Goal: Information Seeking & Learning: Compare options

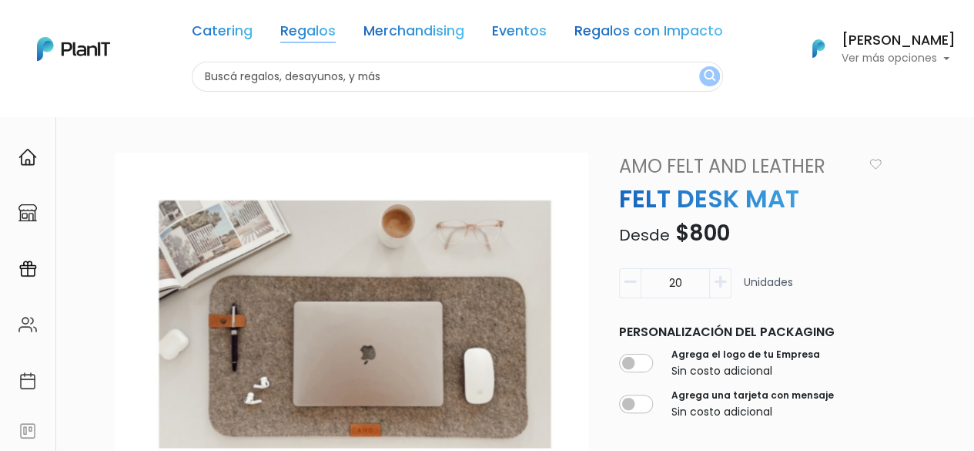
click at [327, 28] on link "Regalos" at bounding box center [307, 34] width 55 height 18
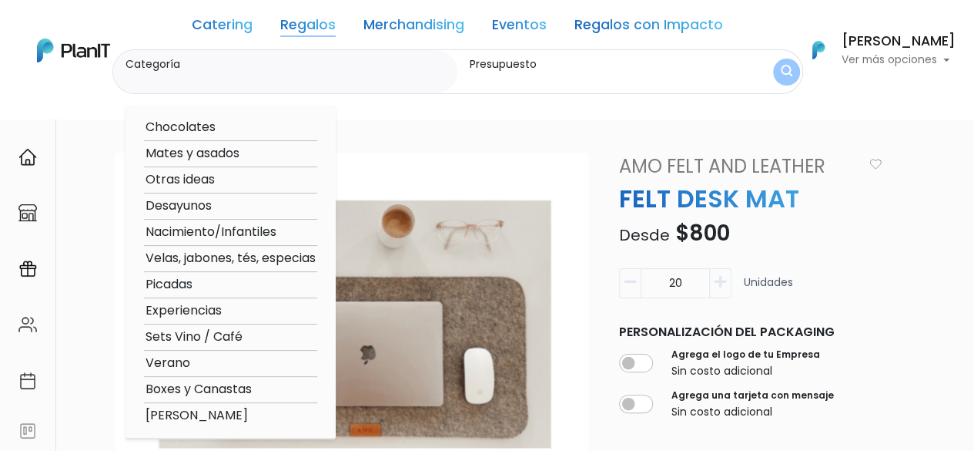
click at [528, 23] on link "Eventos" at bounding box center [519, 27] width 55 height 18
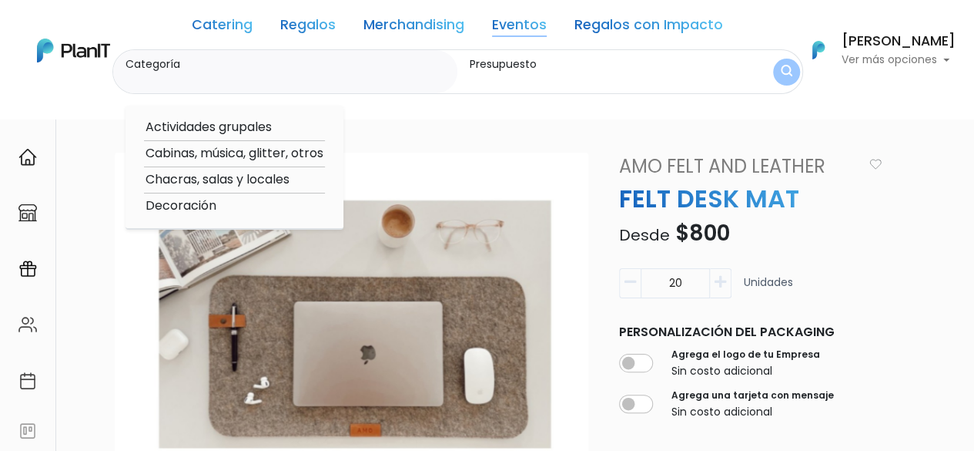
click at [319, 25] on link "Regalos" at bounding box center [307, 27] width 55 height 18
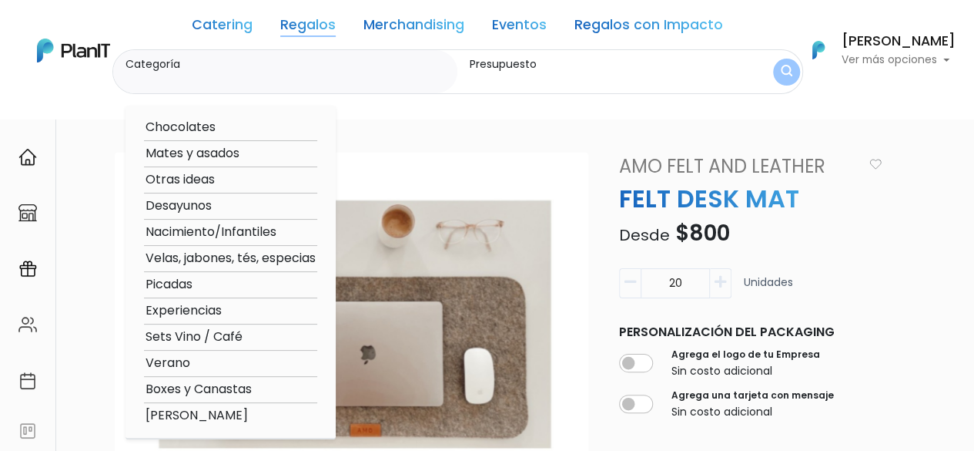
click at [191, 176] on option "Otras ideas" at bounding box center [230, 179] width 173 height 19
type input "Otras ideas"
type input "$0 - $1000"
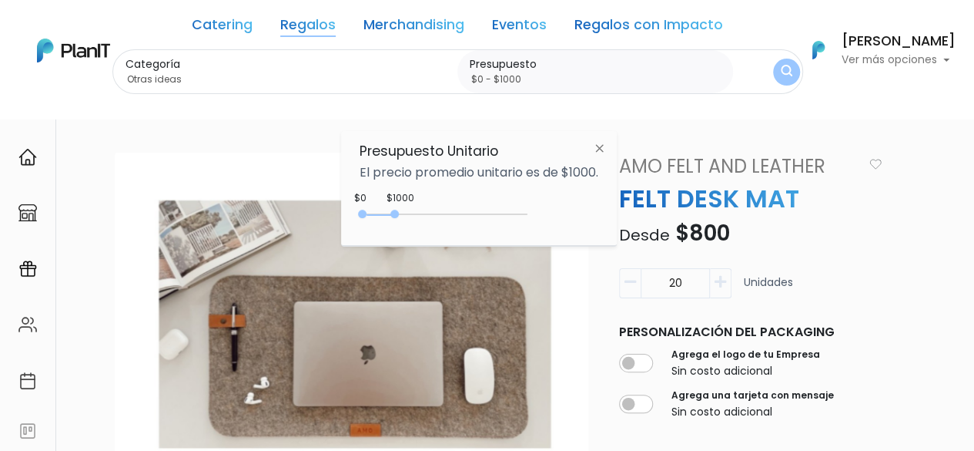
click at [605, 149] on img at bounding box center [599, 148] width 28 height 28
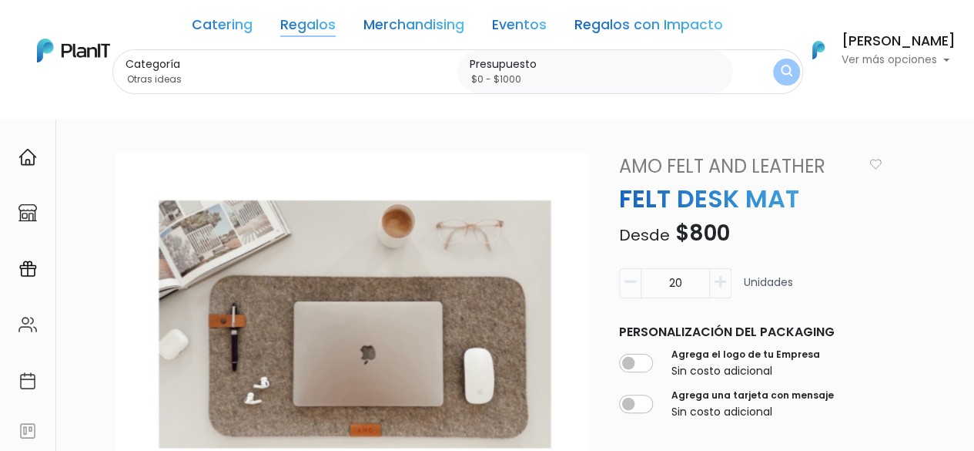
click at [790, 69] on button "submit" at bounding box center [786, 72] width 27 height 27
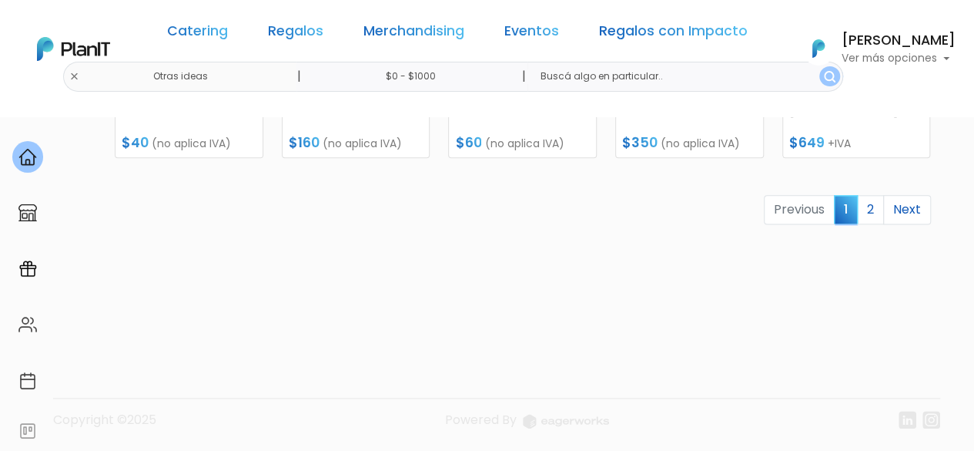
scroll to position [896, 0]
click at [911, 206] on link "Next" at bounding box center [907, 208] width 48 height 29
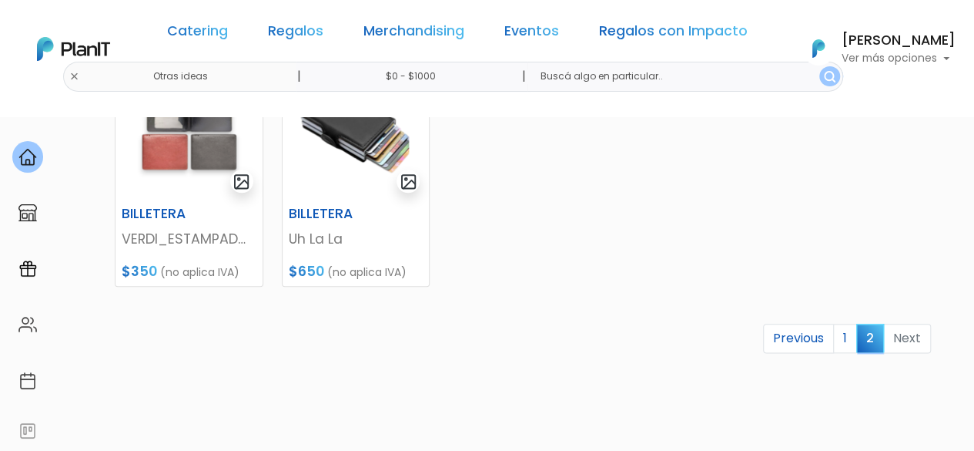
scroll to position [770, 0]
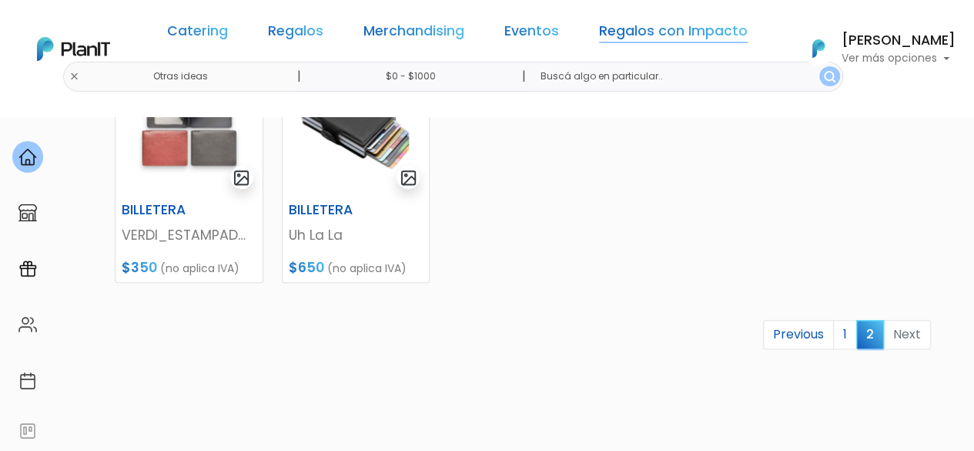
click at [611, 35] on link "Regalos con Impacto" at bounding box center [673, 34] width 149 height 18
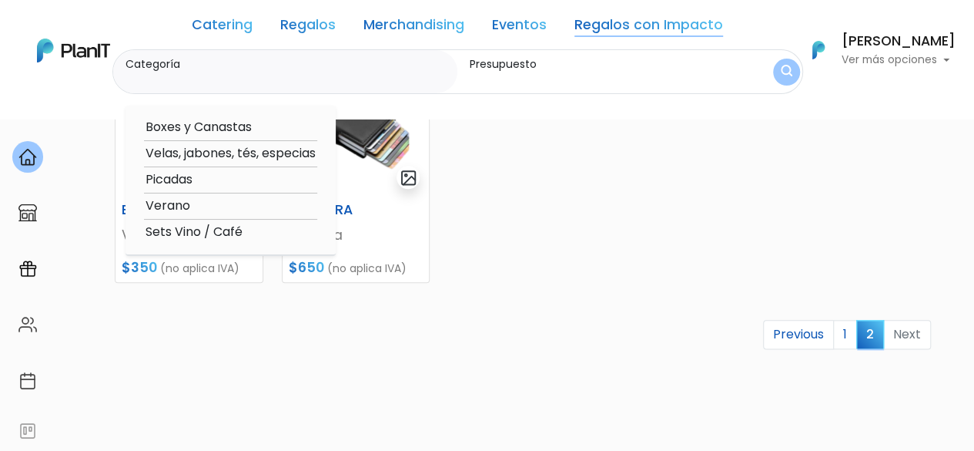
click at [425, 27] on link "Merchandising" at bounding box center [414, 27] width 101 height 18
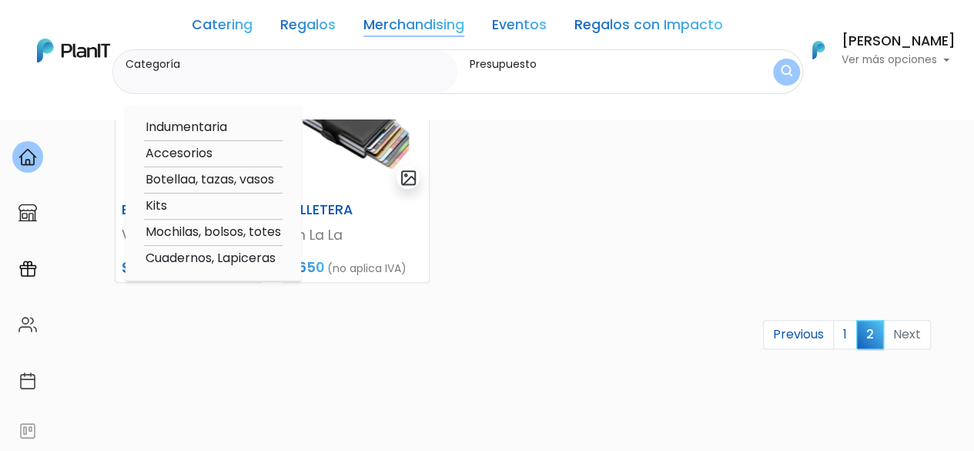
click at [162, 205] on option "Kits" at bounding box center [213, 205] width 139 height 19
type input "Kits"
type input "$0 - $1000"
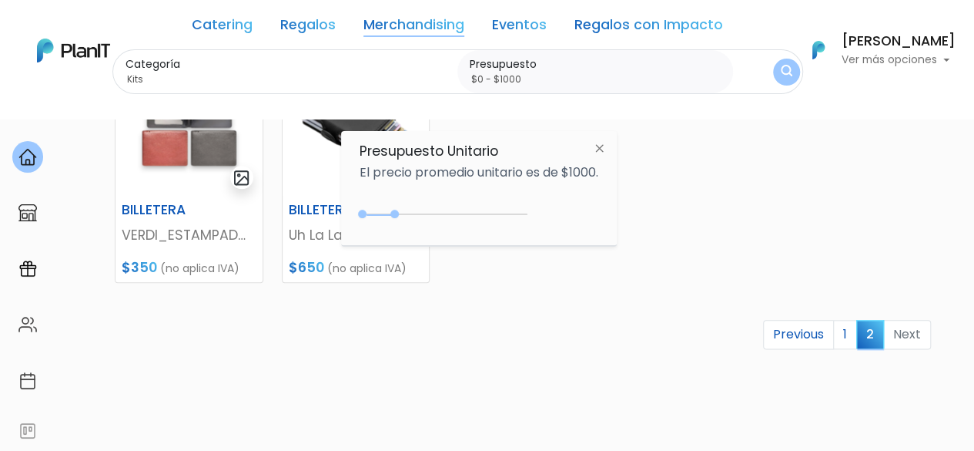
click at [604, 146] on img at bounding box center [599, 148] width 28 height 28
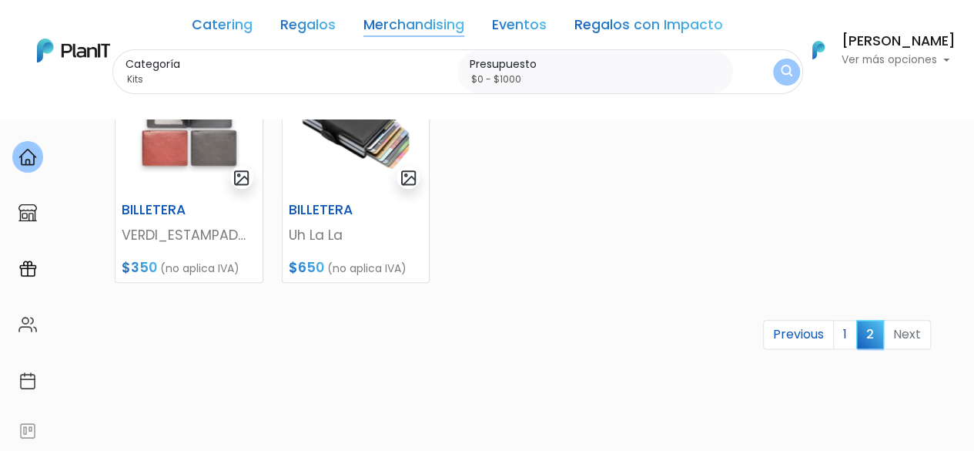
click at [389, 25] on link "Merchandising" at bounding box center [414, 27] width 101 height 18
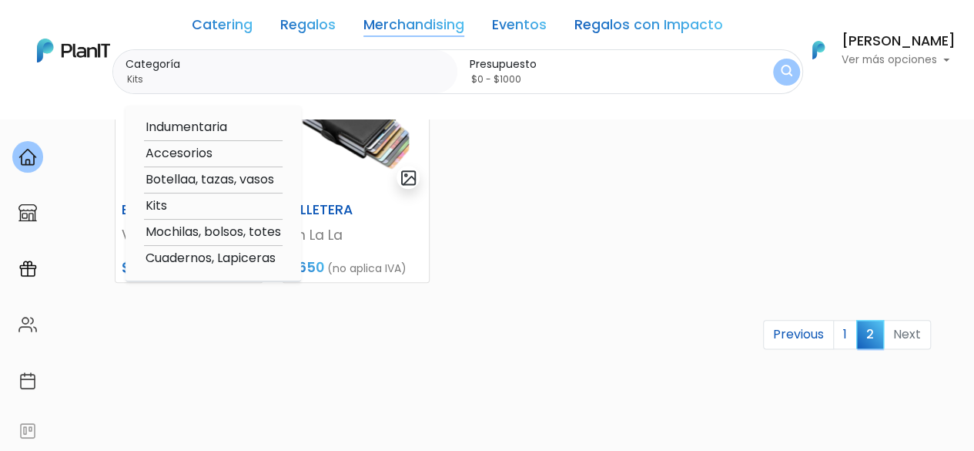
click at [161, 206] on option "Kits" at bounding box center [213, 205] width 139 height 19
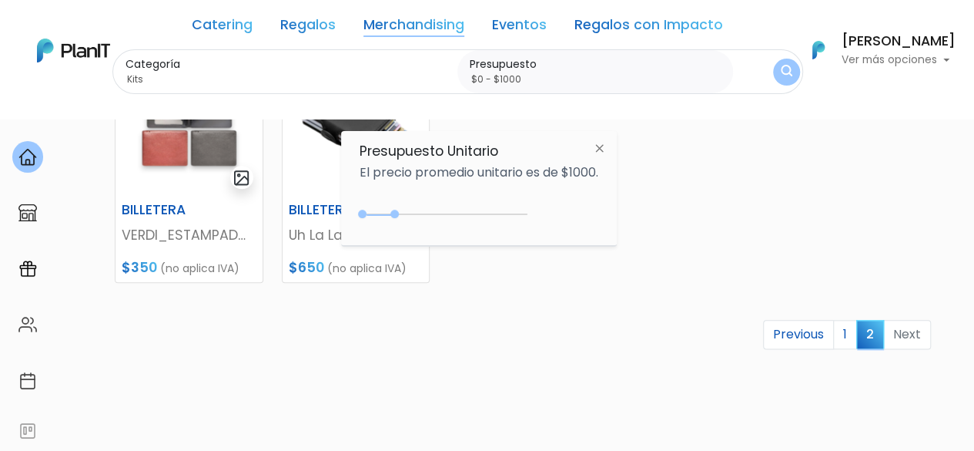
click at [322, 20] on link "Regalos" at bounding box center [307, 27] width 55 height 18
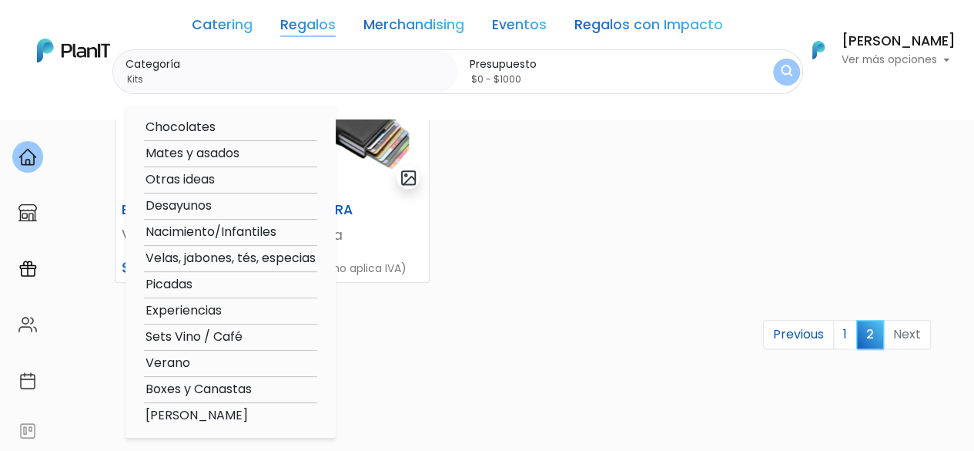
click at [320, 24] on link "Regalos" at bounding box center [307, 27] width 55 height 18
